Goal: Find specific page/section: Find specific page/section

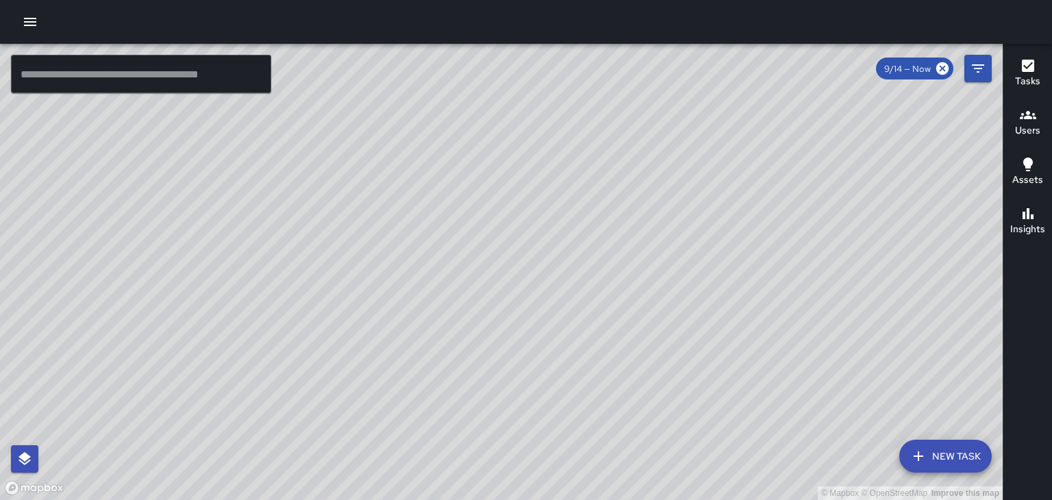
click at [1040, 130] on button "Users" at bounding box center [1027, 123] width 49 height 49
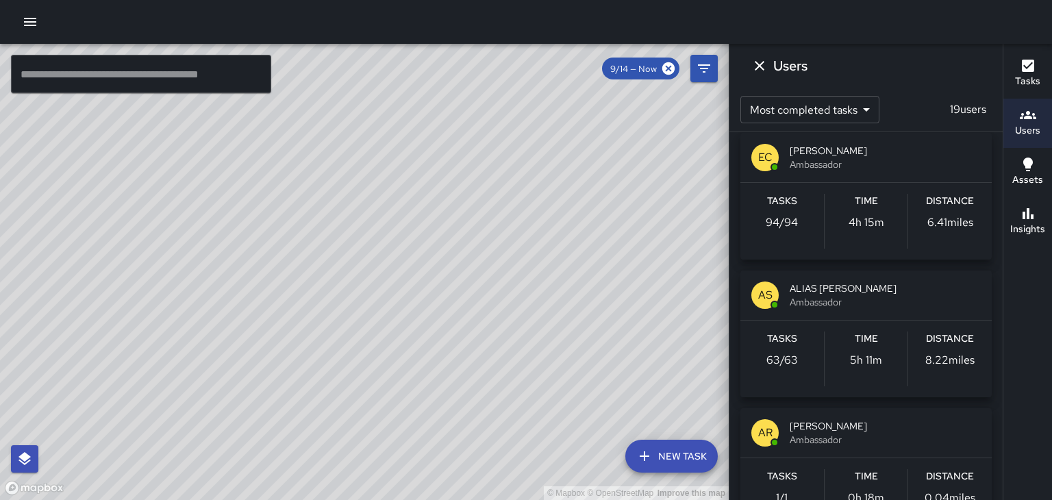
scroll to position [14, 0]
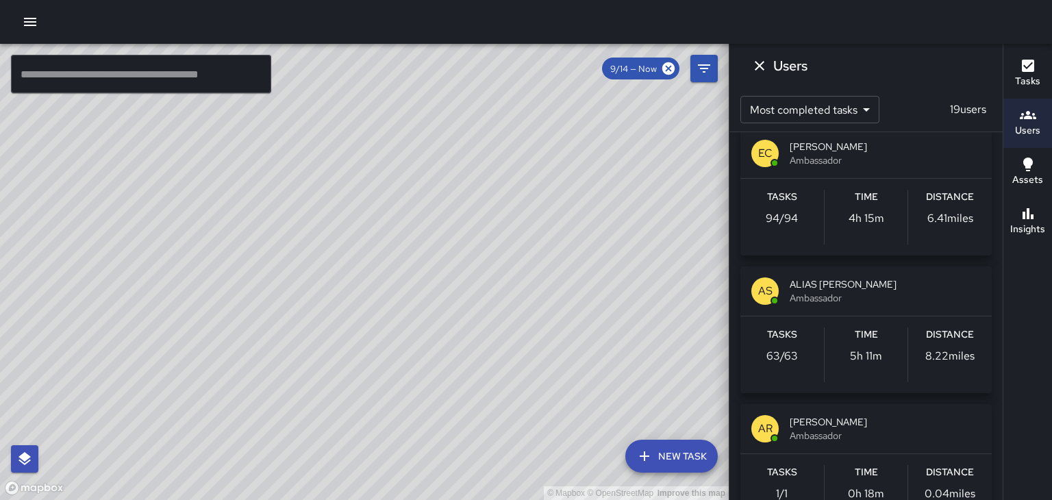
click at [831, 288] on span "ALIAS [PERSON_NAME]" at bounding box center [885, 284] width 191 height 14
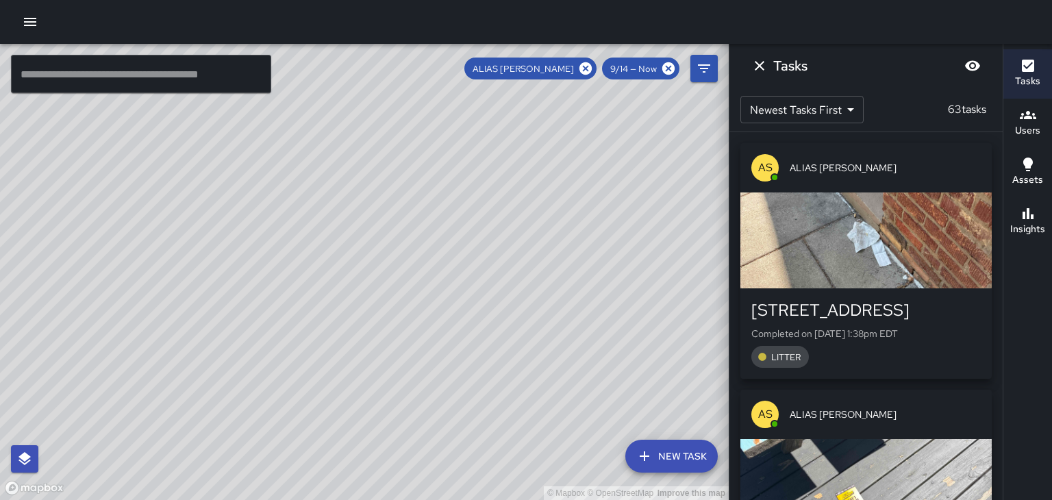
scroll to position [0, 0]
click at [586, 70] on icon at bounding box center [585, 68] width 12 height 12
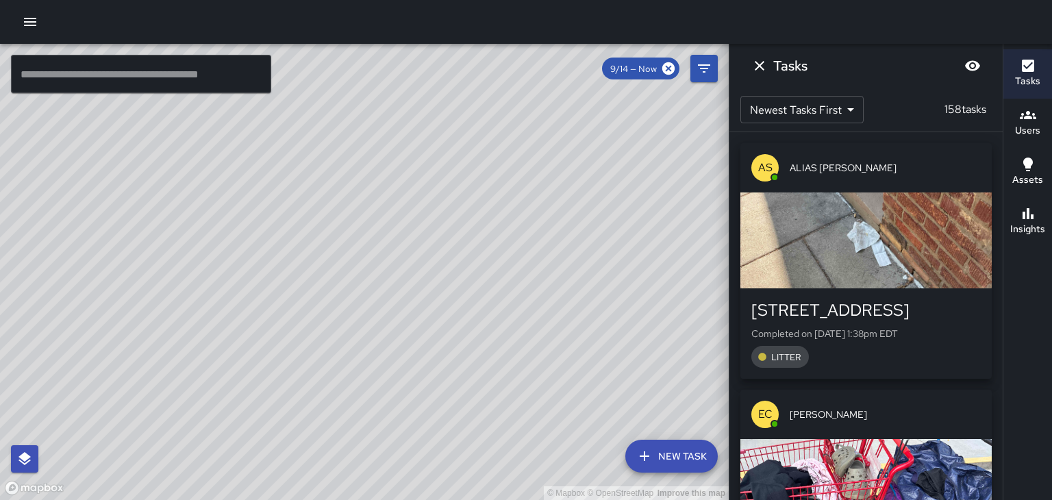
click at [755, 68] on icon "Dismiss" at bounding box center [759, 66] width 16 height 16
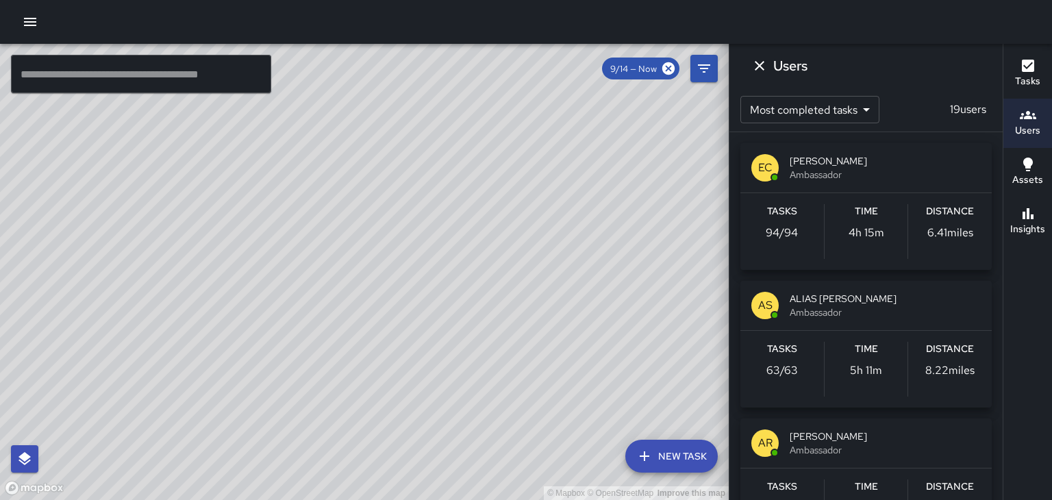
click at [829, 164] on span "[PERSON_NAME]" at bounding box center [885, 161] width 191 height 14
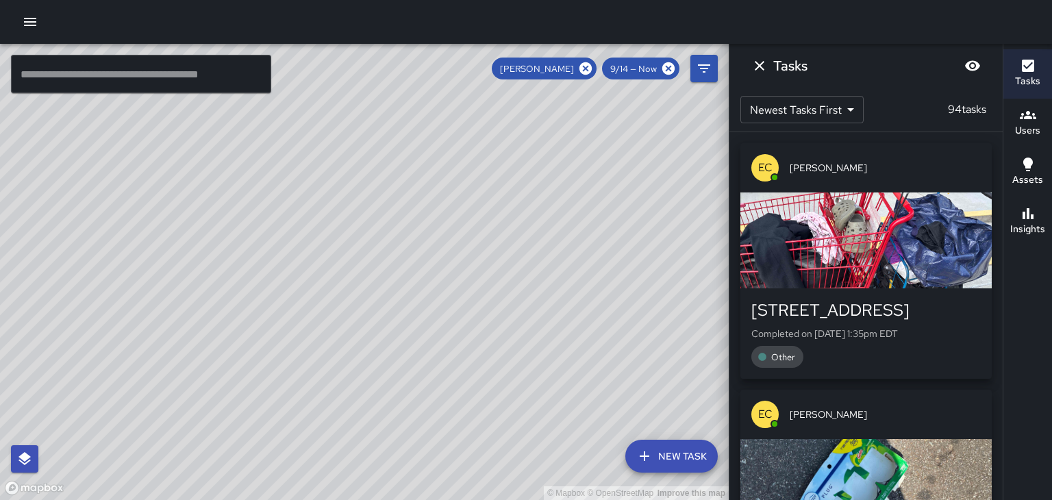
click at [762, 68] on icon "Dismiss" at bounding box center [760, 66] width 10 height 10
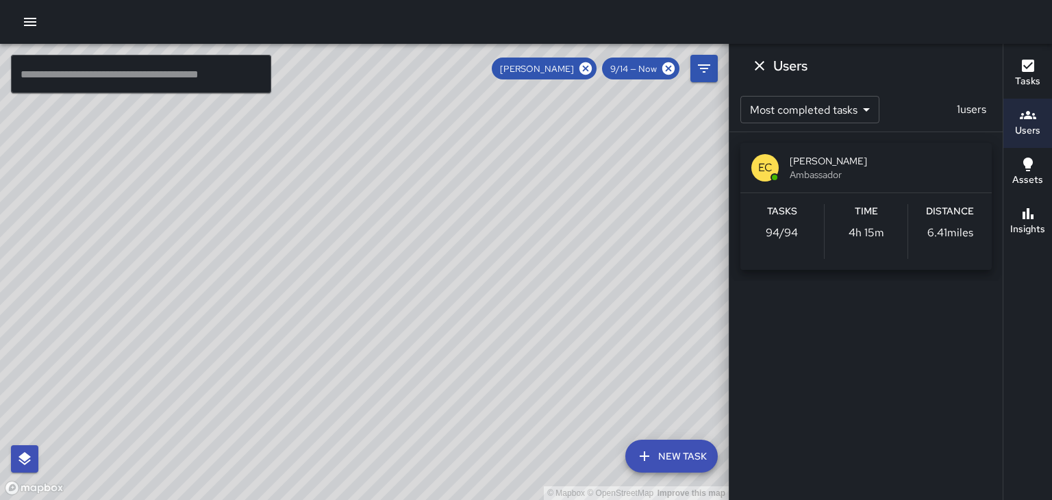
click at [760, 68] on icon "Dismiss" at bounding box center [759, 66] width 16 height 16
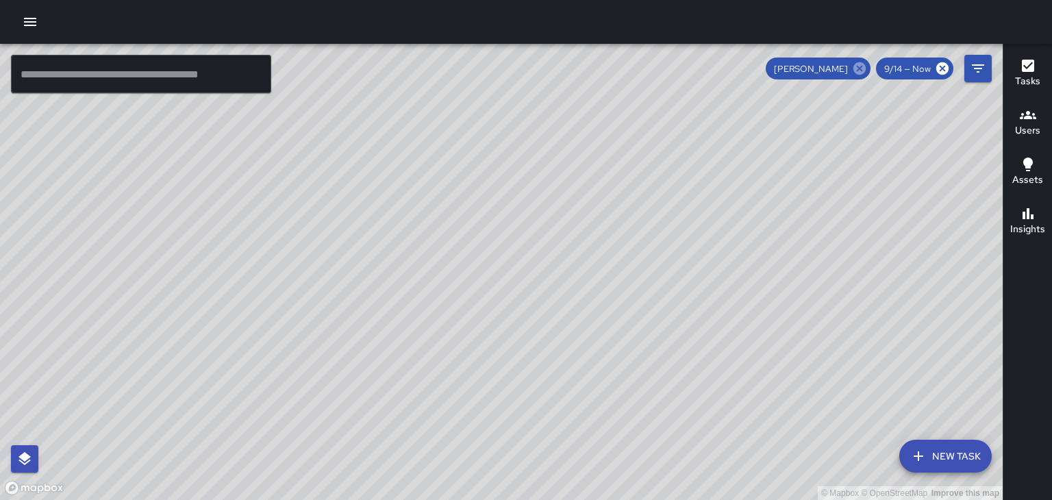
click at [861, 72] on icon at bounding box center [859, 68] width 12 height 12
